Goal: Transaction & Acquisition: Book appointment/travel/reservation

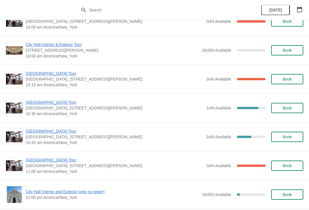
scroll to position [644, 0]
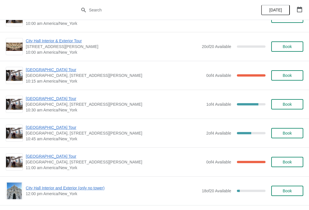
click at [61, 98] on span "[GEOGRAPHIC_DATA] Tour" at bounding box center [114, 99] width 177 height 6
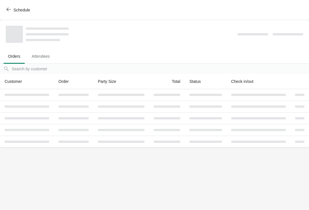
scroll to position [0, 0]
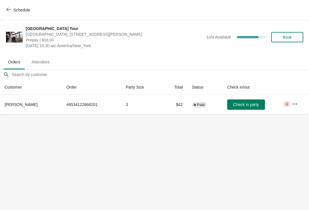
click at [292, 33] on button "Book" at bounding box center [287, 37] width 32 height 10
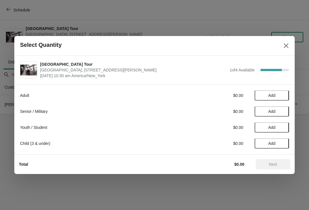
click at [269, 109] on span "Add" at bounding box center [271, 111] width 7 height 5
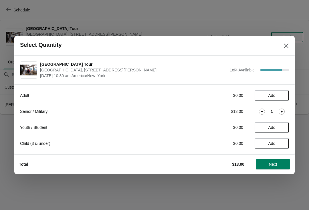
click at [283, 111] on icon at bounding box center [281, 112] width 6 height 6
click at [275, 165] on span "Next" at bounding box center [273, 164] width 8 height 5
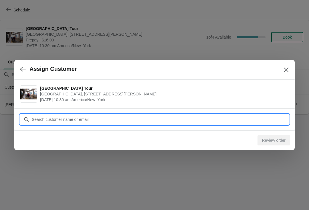
click at [179, 118] on input "Customer" at bounding box center [159, 119] width 257 height 10
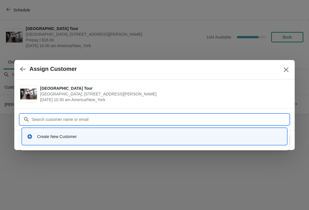
click at [79, 135] on div "Create New Customer" at bounding box center [159, 137] width 245 height 6
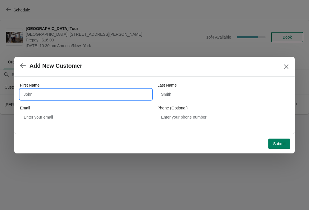
click at [103, 93] on input "First Name" at bounding box center [85, 94] width 131 height 10
type input "<"
type input "[PERSON_NAME]"
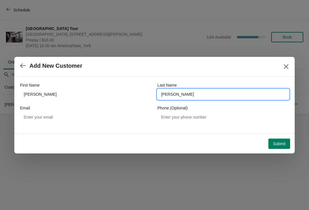
type input "[PERSON_NAME]"
click at [275, 144] on span "Submit" at bounding box center [279, 143] width 13 height 5
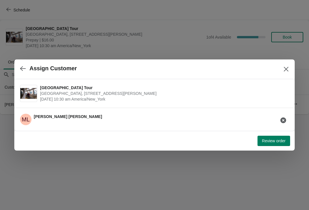
click at [55, 120] on div "[PERSON_NAME]" at bounding box center [68, 119] width 68 height 11
click at [270, 140] on span "Review order" at bounding box center [273, 141] width 23 height 5
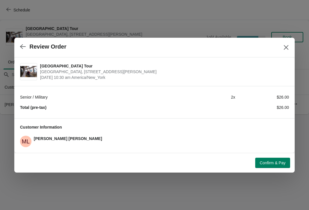
click at [271, 160] on button "Confirm & Pay" at bounding box center [272, 163] width 35 height 10
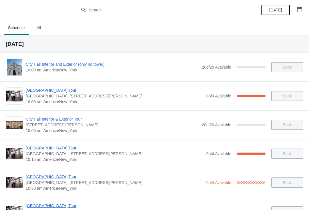
scroll to position [76, 0]
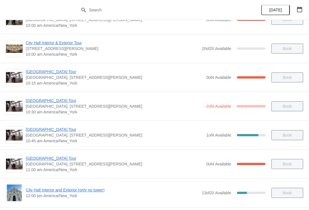
click at [45, 101] on span "[GEOGRAPHIC_DATA] Tour" at bounding box center [114, 101] width 176 height 6
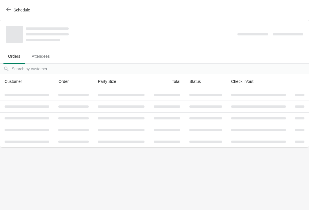
scroll to position [0, 0]
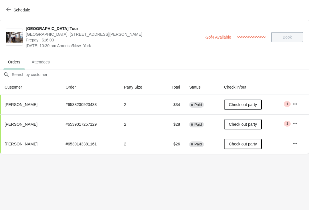
click at [9, 7] on button "Schedule" at bounding box center [19, 10] width 32 height 10
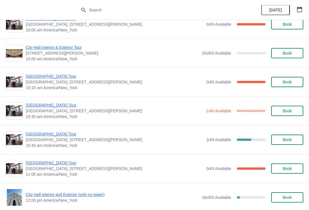
scroll to position [642, 0]
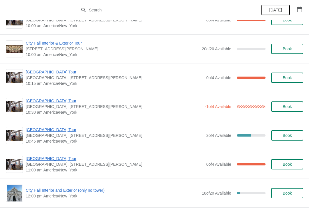
click at [47, 99] on span "[GEOGRAPHIC_DATA] Tour" at bounding box center [114, 101] width 176 height 6
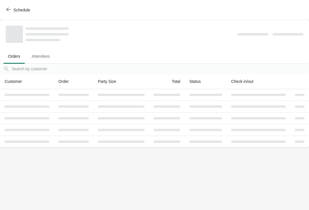
scroll to position [0, 0]
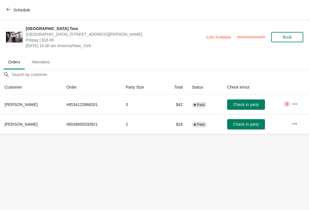
click at [7, 8] on icon "button" at bounding box center [8, 9] width 5 height 5
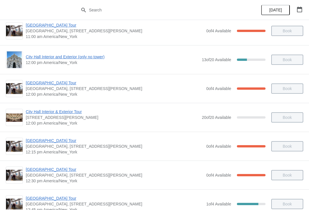
scroll to position [97, 0]
